Goal: Transaction & Acquisition: Purchase product/service

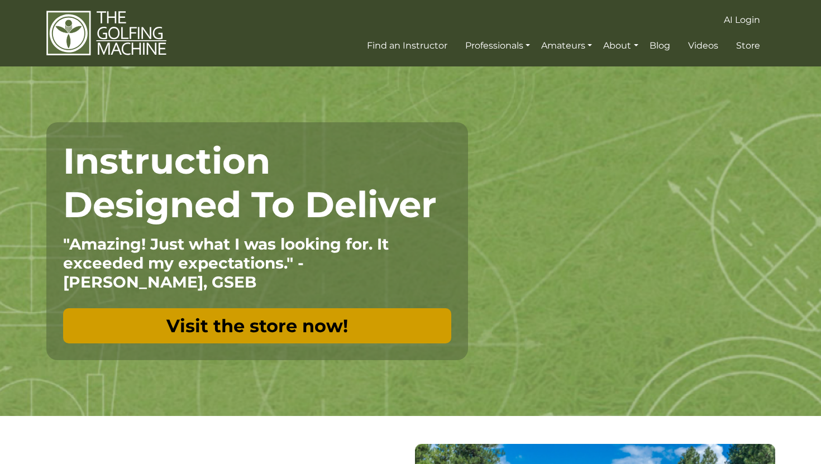
click at [291, 335] on link "Visit the store now!" at bounding box center [257, 325] width 388 height 35
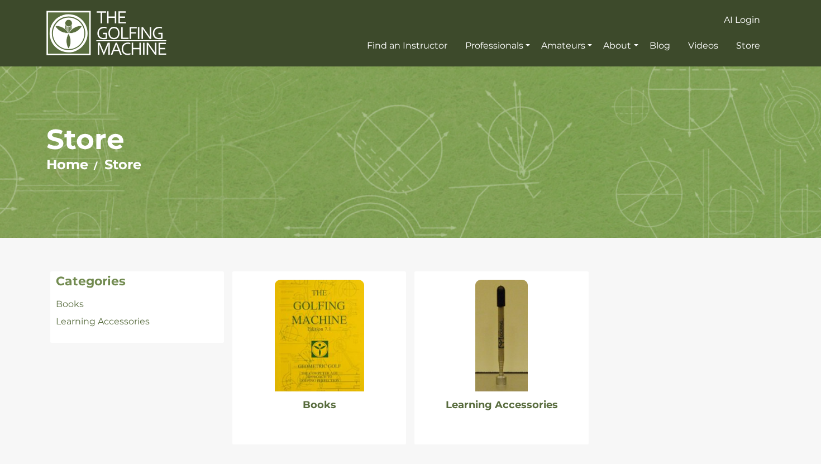
click at [282, 421] on h2 "Books" at bounding box center [319, 419] width 163 height 45
click at [308, 389] on img at bounding box center [319, 336] width 89 height 112
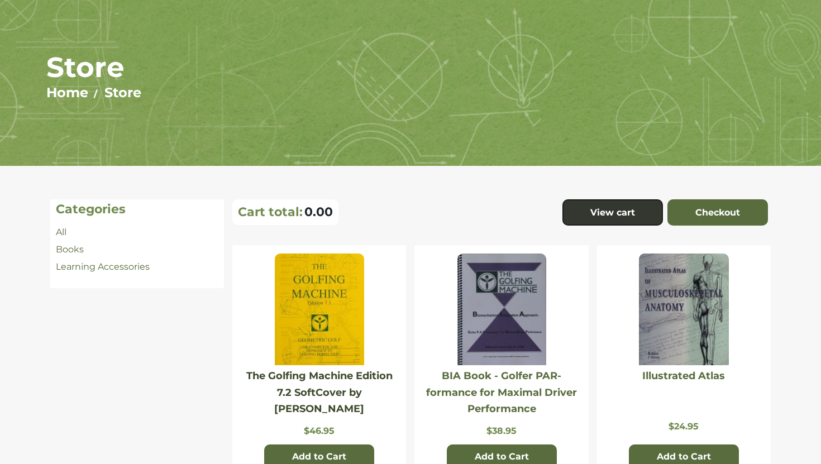
scroll to position [73, 0]
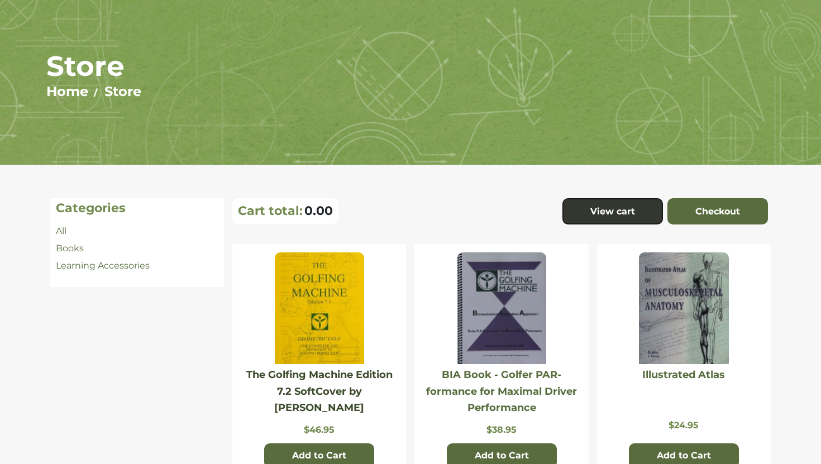
click at [317, 375] on link "The Golfing Machine Edition 7.2 SoftCover by Homer Kelley" at bounding box center [319, 391] width 146 height 45
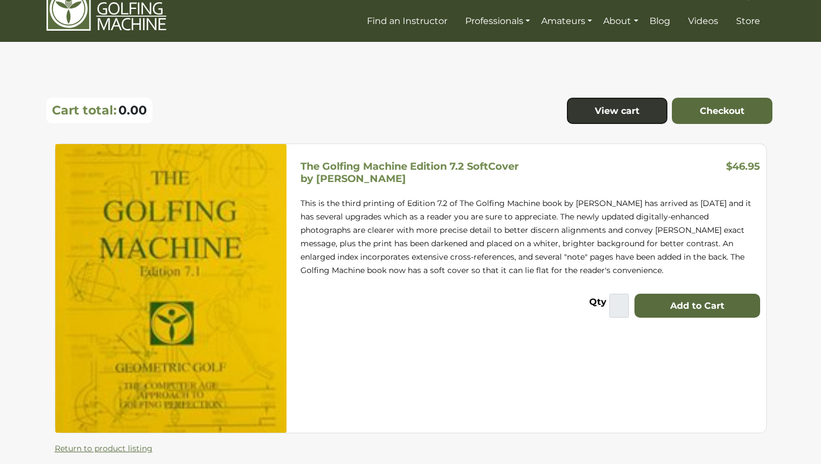
scroll to position [20, 0]
